Goal: Task Accomplishment & Management: Use online tool/utility

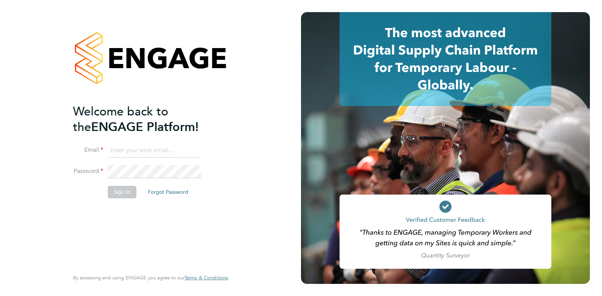
type input "juan.londono@exploreltd.com"
click at [127, 192] on button "Sign In" at bounding box center [122, 192] width 29 height 12
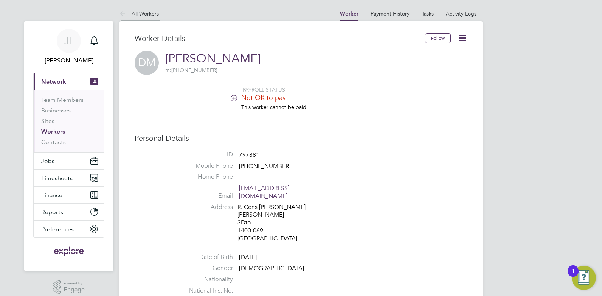
click at [127, 12] on icon at bounding box center [123, 13] width 9 height 9
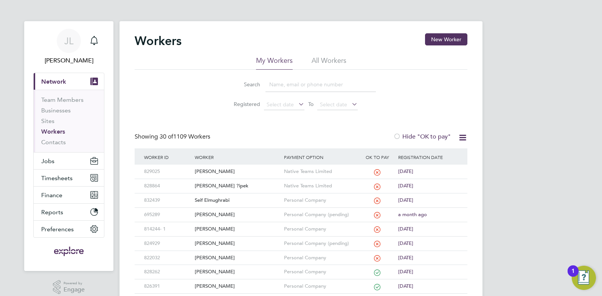
click at [285, 84] on input at bounding box center [320, 84] width 110 height 15
click at [227, 200] on div "Seif Elmughrabi" at bounding box center [237, 200] width 89 height 14
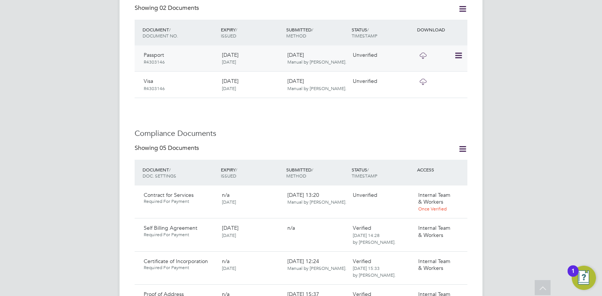
scroll to position [340, 0]
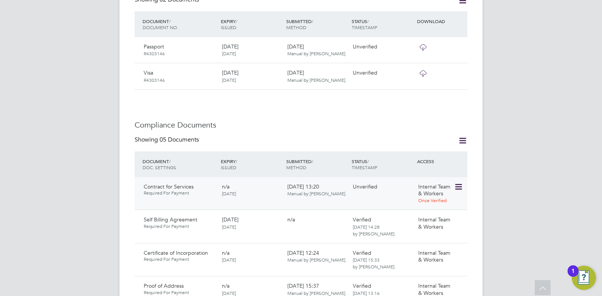
click at [460, 182] on icon at bounding box center [458, 186] width 8 height 9
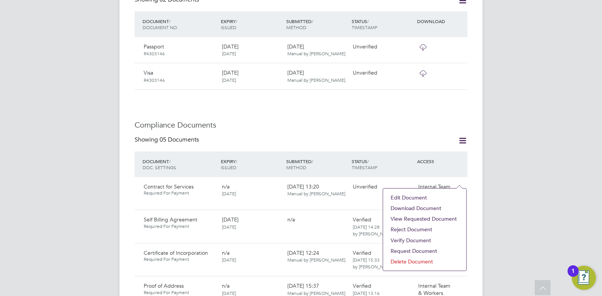
click at [425, 206] on li "Download Document" at bounding box center [425, 208] width 76 height 11
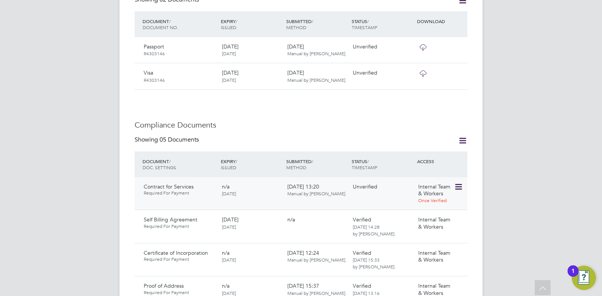
click at [459, 182] on icon at bounding box center [458, 186] width 8 height 9
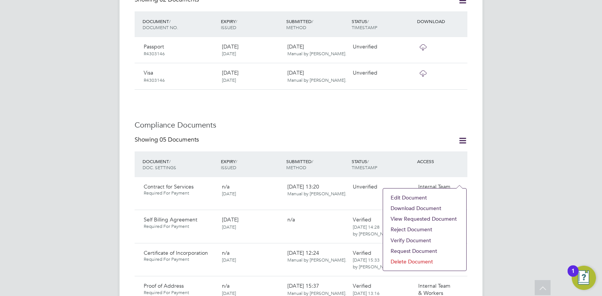
click at [415, 239] on li "Verify Document" at bounding box center [425, 240] width 76 height 11
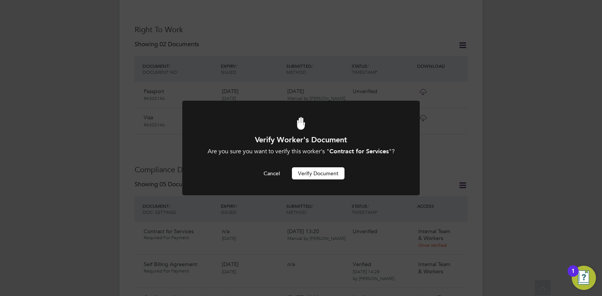
click at [319, 174] on button "Verify Document" at bounding box center [318, 173] width 53 height 12
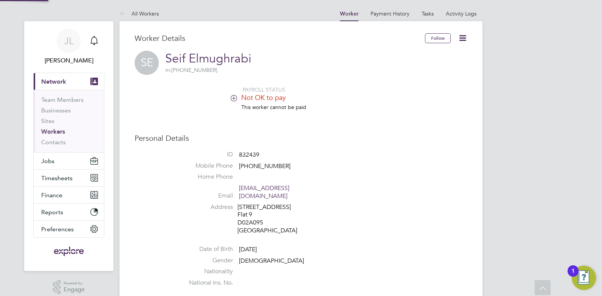
scroll to position [296, 0]
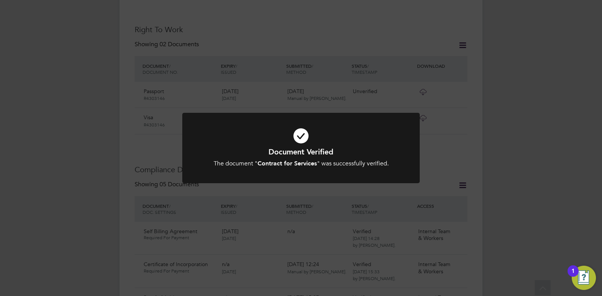
click at [340, 154] on h1 "Document Verified" at bounding box center [301, 152] width 197 height 10
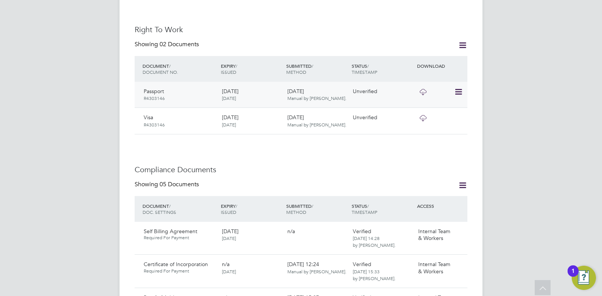
click at [424, 89] on icon at bounding box center [422, 92] width 9 height 6
click at [424, 115] on icon at bounding box center [422, 118] width 9 height 6
click at [461, 87] on icon at bounding box center [458, 91] width 8 height 9
click at [437, 102] on li "Verify Document" at bounding box center [434, 102] width 56 height 11
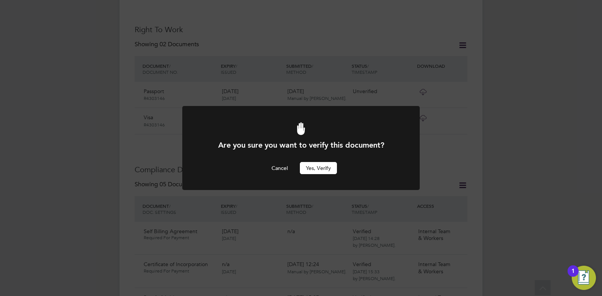
click at [326, 169] on button "Yes, verify" at bounding box center [318, 168] width 37 height 12
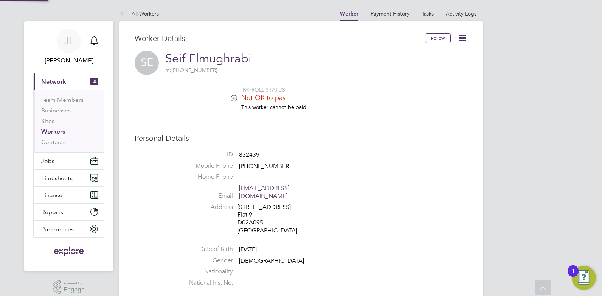
scroll to position [296, 0]
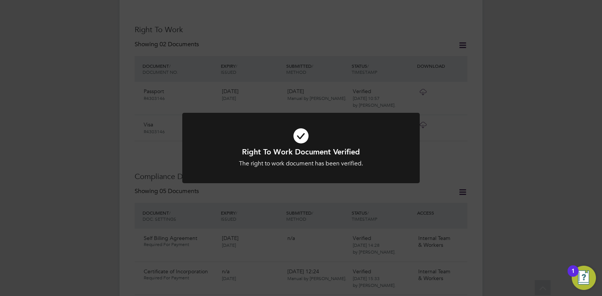
click at [450, 121] on div "Right To Work Document Verified The right to work document has been verified. C…" at bounding box center [301, 148] width 602 height 296
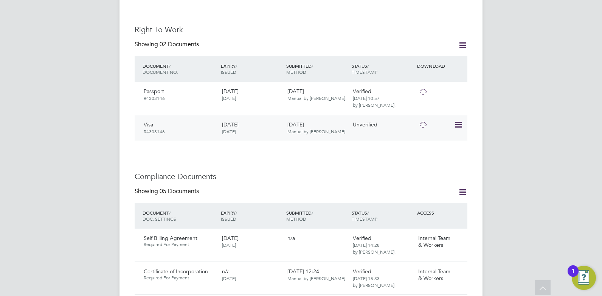
click at [460, 120] on icon at bounding box center [458, 124] width 8 height 9
click at [439, 133] on li "Verify Document" at bounding box center [434, 135] width 56 height 11
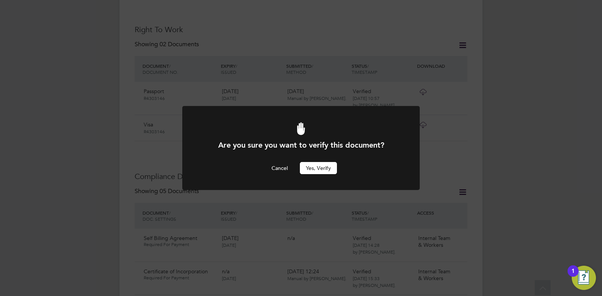
click at [317, 165] on button "Yes, verify" at bounding box center [318, 168] width 37 height 12
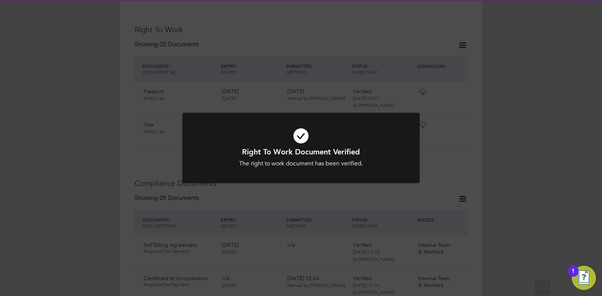
click at [420, 184] on div "Right To Work Document Verified The right to work document has been verified. C…" at bounding box center [301, 148] width 602 height 296
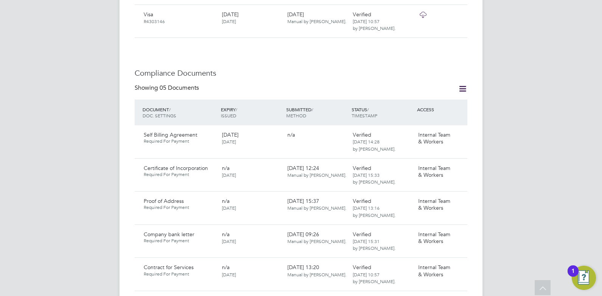
scroll to position [416, 0]
